Goal: Check status: Check status

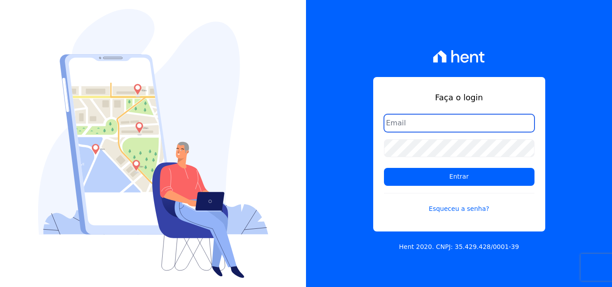
type input "manoela.domingues@lbfengenharia.com.br"
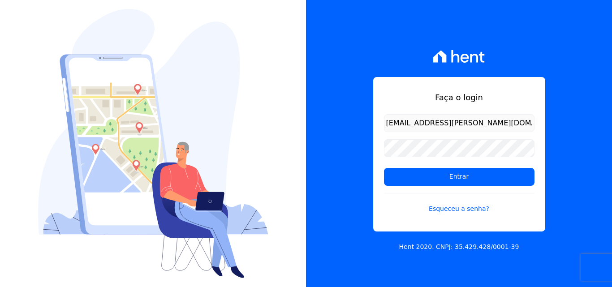
click at [486, 114] on input "manoela.domingues@lbfengenharia.com.br" at bounding box center [459, 123] width 150 height 18
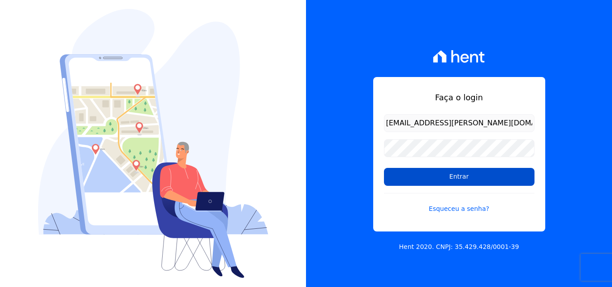
click at [462, 176] on input "Entrar" at bounding box center [459, 177] width 150 height 18
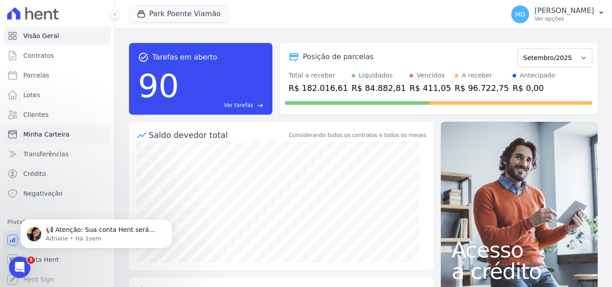
click at [39, 131] on span "Minha Carteira" at bounding box center [46, 134] width 46 height 9
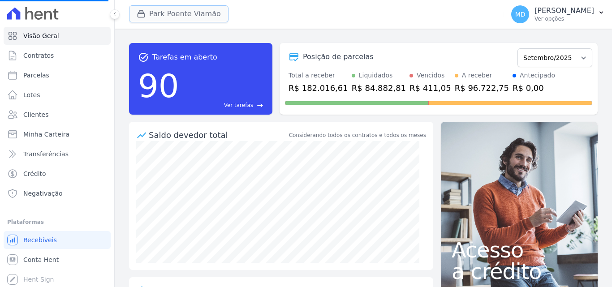
click at [163, 19] on button "Park Poente Viamão" at bounding box center [178, 13] width 99 height 17
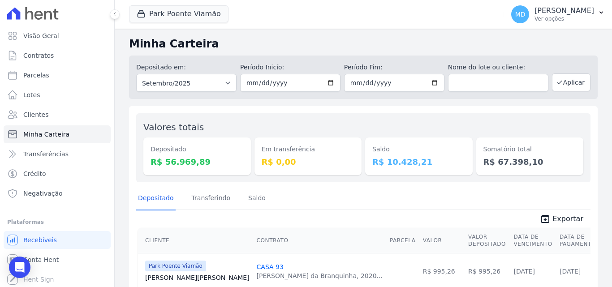
click at [141, 73] on div "Depositado em: Todos os meses Novembro/2022 Dezembro/2022 [GEOGRAPHIC_DATA]/202…" at bounding box center [186, 77] width 100 height 29
click at [167, 16] on button "Park Poente Viamão" at bounding box center [178, 13] width 99 height 17
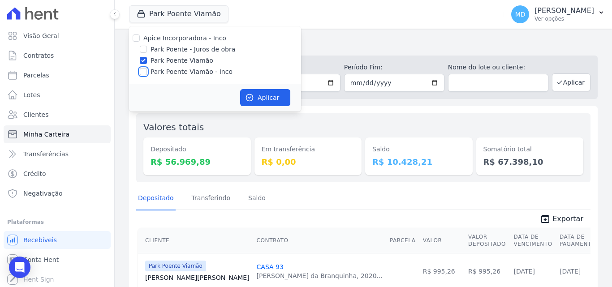
click at [141, 75] on input "Park Poente Viamão - Inco" at bounding box center [143, 71] width 7 height 7
checkbox input "true"
click at [260, 96] on button "Aplicar" at bounding box center [265, 97] width 50 height 17
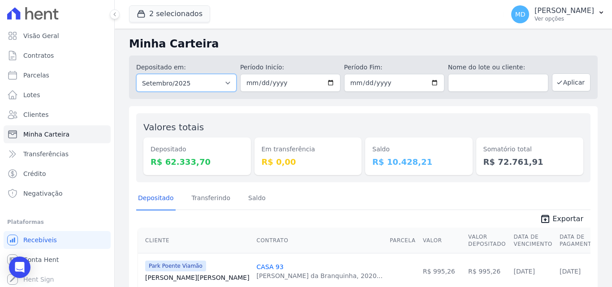
click at [226, 84] on select "Todos os meses Novembro/2022 Dezembro/2022 [GEOGRAPHIC_DATA]/2023 Fevereiro/202…" at bounding box center [186, 83] width 100 height 18
select select "all"
click at [136, 74] on select "Todos os meses Novembro/2022 Dezembro/2022 [GEOGRAPHIC_DATA]/2023 Fevereiro/202…" at bounding box center [186, 83] width 100 height 18
click at [326, 84] on input "date" at bounding box center [290, 83] width 100 height 18
type input "[DATE]"
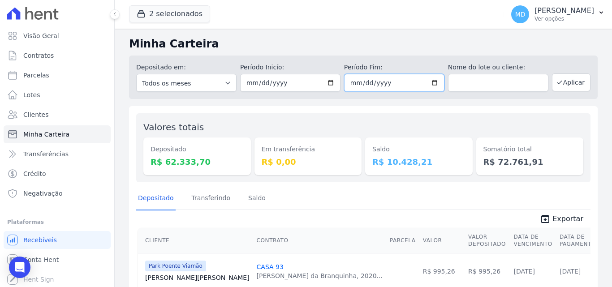
click at [432, 82] on input "date" at bounding box center [394, 83] width 100 height 18
click at [431, 82] on input "[DATE]" at bounding box center [394, 83] width 100 height 18
type input "[DATE]"
click at [562, 82] on button "Aplicar" at bounding box center [571, 82] width 39 height 18
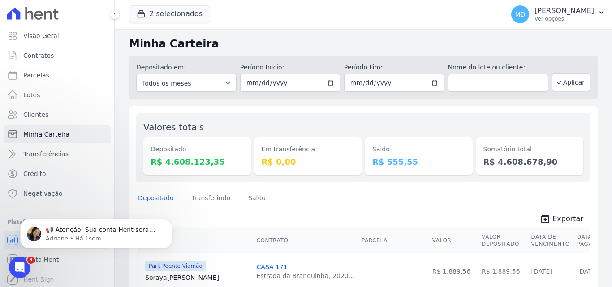
drag, startPoint x: 206, startPoint y: 161, endPoint x: 149, endPoint y: 159, distance: 56.4
click at [149, 159] on div "Depositado R$ 4.608.123,35" at bounding box center [196, 156] width 107 height 38
copy dd "R$ 4.608.123,35"
click at [149, 159] on div "Depositado R$ 4.608.123,35" at bounding box center [196, 156] width 107 height 38
click at [193, 11] on button "2 selecionados" at bounding box center [169, 13] width 81 height 17
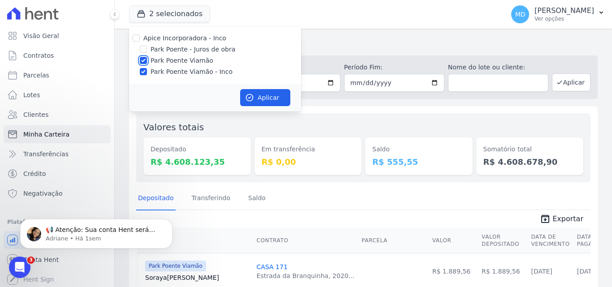
click at [143, 60] on input "Park Poente Viamão" at bounding box center [143, 60] width 7 height 7
checkbox input "false"
click at [144, 73] on input "Park Poente Viamão - Inco" at bounding box center [143, 71] width 7 height 7
checkbox input "false"
click at [144, 48] on input "Park Poente - Juros de obra" at bounding box center [143, 49] width 7 height 7
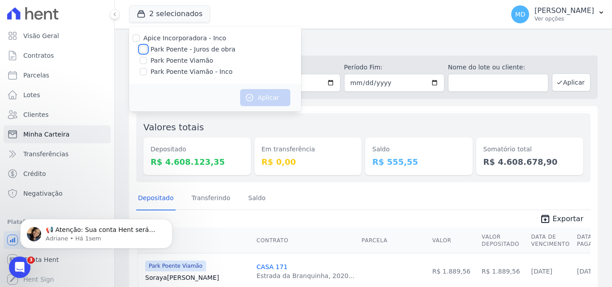
checkbox input "true"
click at [264, 97] on button "Aplicar" at bounding box center [265, 97] width 50 height 17
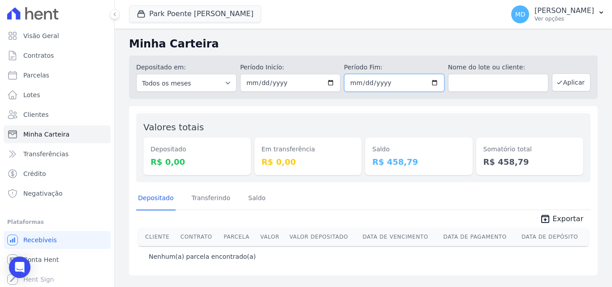
click at [435, 82] on input "[DATE]" at bounding box center [394, 83] width 100 height 18
type input "2041-06-30"
click at [468, 119] on div "Valores totais Depositado R$ 0,00 Em transferência R$ 0,00 Saldo R$ 458,79 Soma…" at bounding box center [363, 147] width 454 height 69
click at [575, 85] on button "Aplicar" at bounding box center [571, 82] width 39 height 18
